Goal: Transaction & Acquisition: Purchase product/service

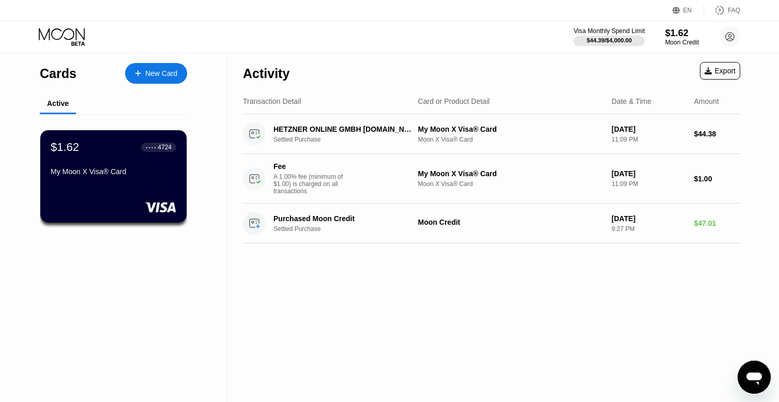
click at [604, 33] on div "Visa Monthly Spend Limit" at bounding box center [609, 30] width 71 height 7
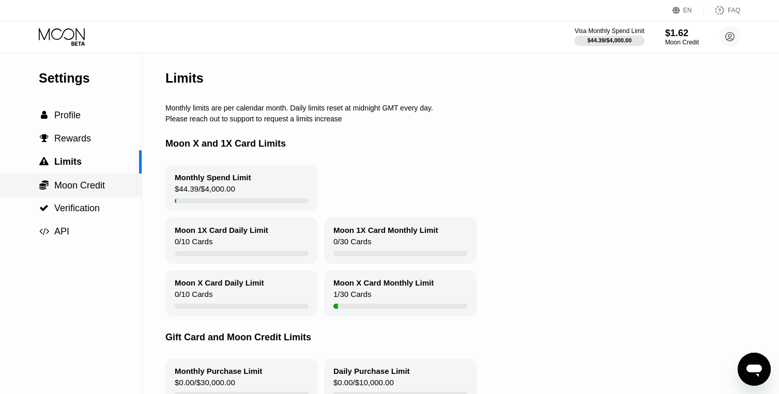
click at [90, 188] on span "Moon Credit" at bounding box center [79, 185] width 51 height 10
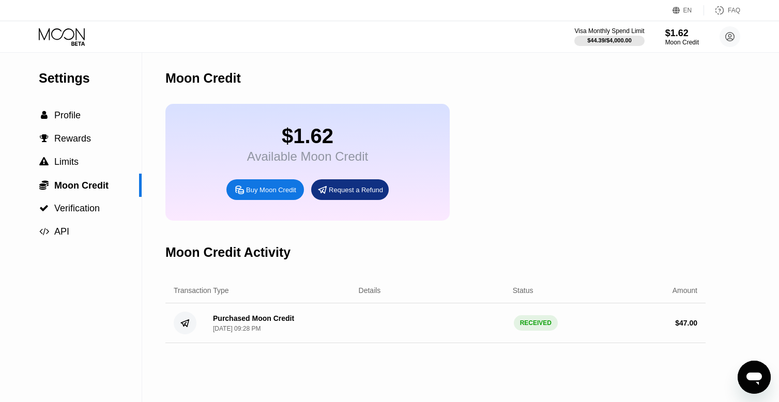
click at [274, 196] on div "Buy Moon Credit" at bounding box center [265, 189] width 78 height 21
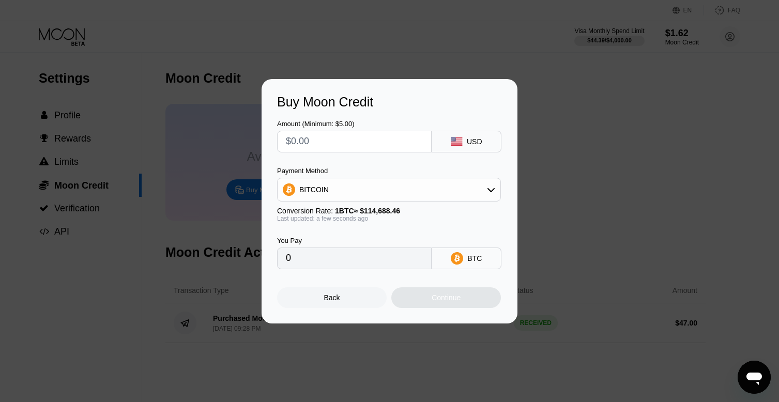
click at [317, 296] on div "Back" at bounding box center [332, 297] width 110 height 21
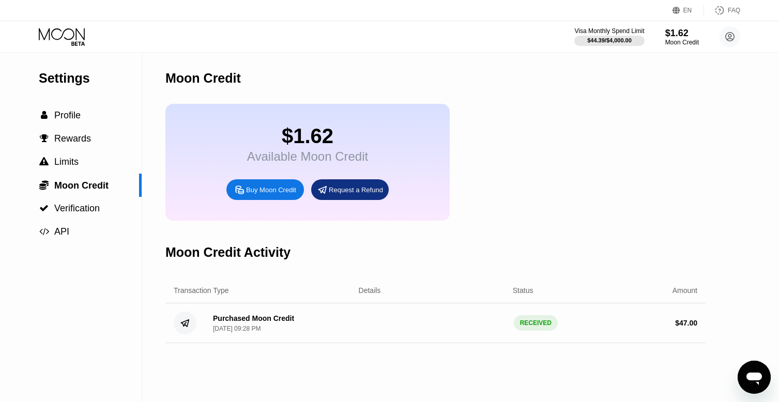
click at [251, 182] on div "Buy Moon Credit" at bounding box center [265, 189] width 78 height 21
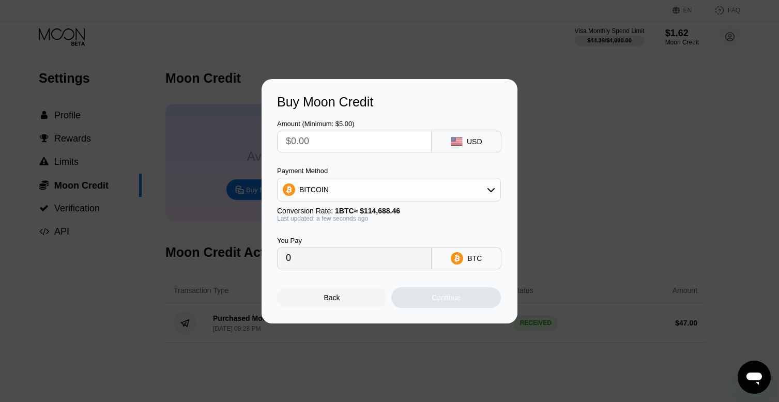
click at [304, 149] on input "text" at bounding box center [354, 141] width 137 height 21
type input "$6.5"
type input "0.00005668"
type input "$6.4"
type input "0.00005581"
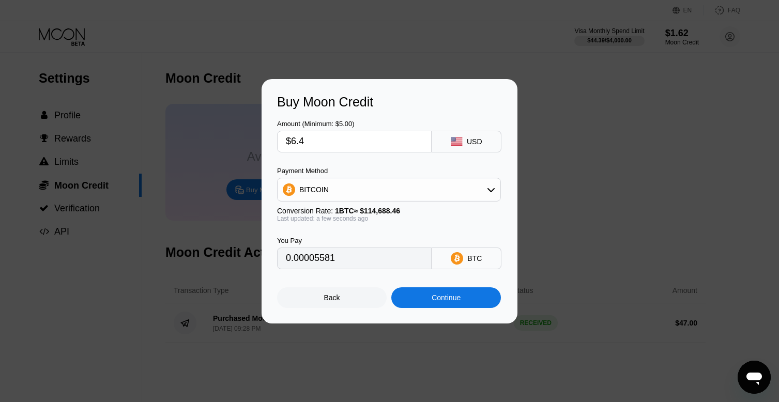
drag, startPoint x: 292, startPoint y: 143, endPoint x: 339, endPoint y: 142, distance: 47.0
click at [339, 142] on input "$6.4" at bounding box center [354, 141] width 137 height 21
type input "$7"
type input "0.00006104"
type input "$8"
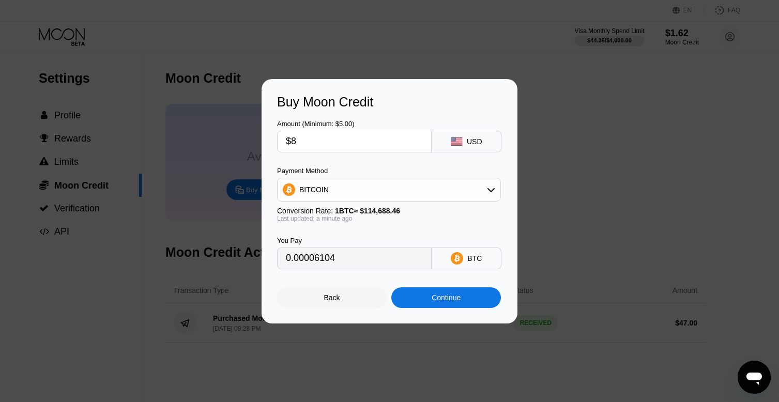
type input "0.00006976"
click at [343, 141] on input "$8" at bounding box center [354, 141] width 137 height 21
click at [377, 146] on input "$8" at bounding box center [354, 141] width 137 height 21
type input "$8"
click at [461, 299] on div "Continue" at bounding box center [446, 298] width 29 height 8
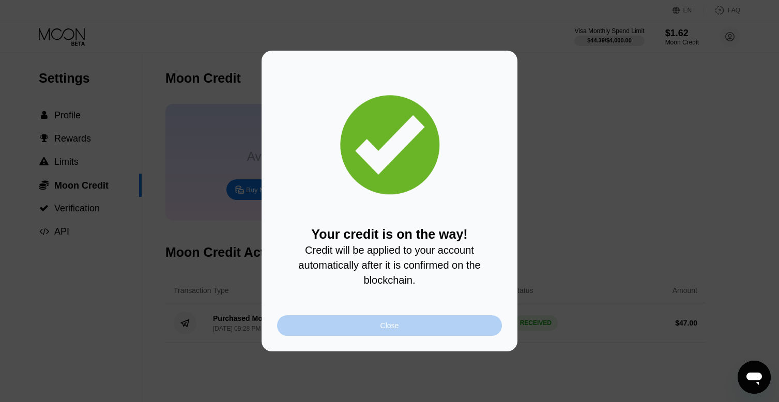
click at [381, 327] on div "Close" at bounding box center [389, 325] width 19 height 8
